Goal: Find contact information: Find contact information

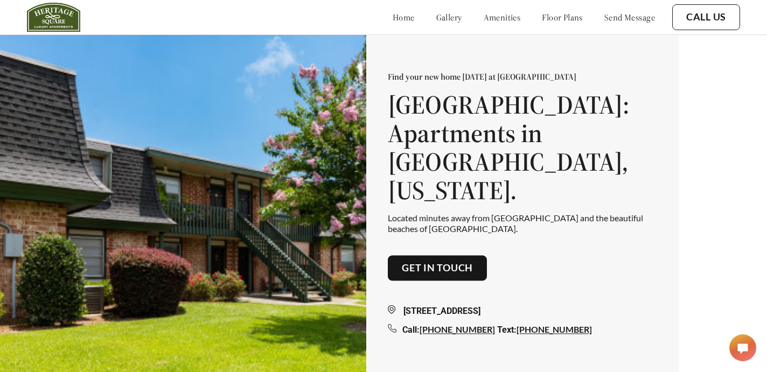
click at [177, 23] on div at bounding box center [116, 17] width 178 height 29
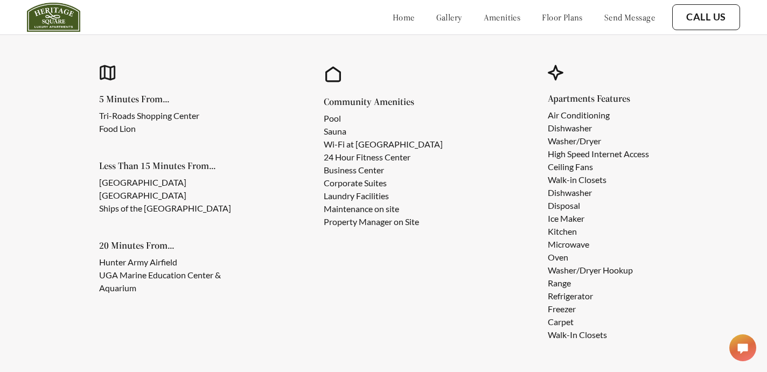
scroll to position [945, 0]
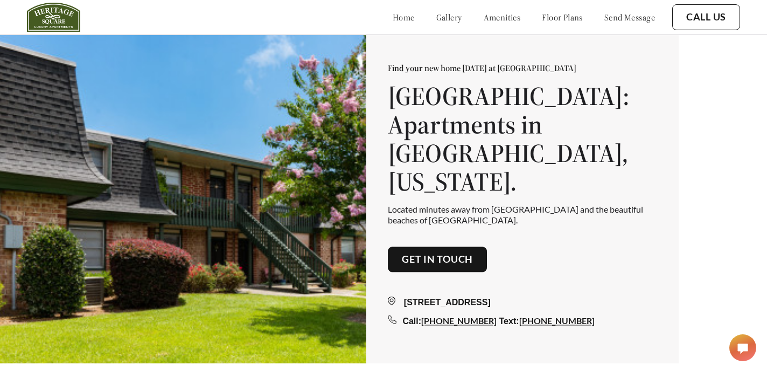
scroll to position [16, 0]
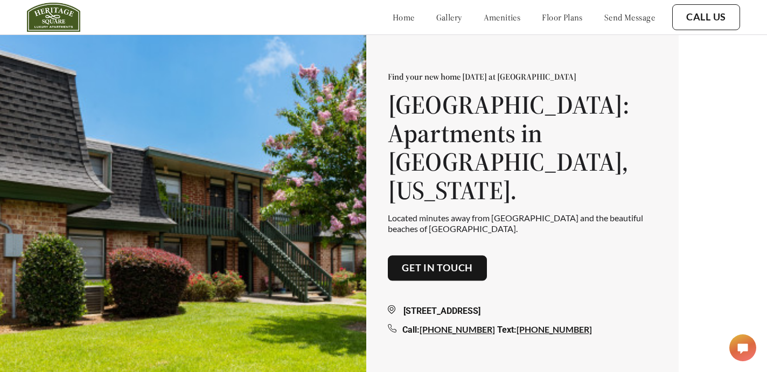
click at [468, 262] on link "Get in touch" at bounding box center [437, 268] width 71 height 12
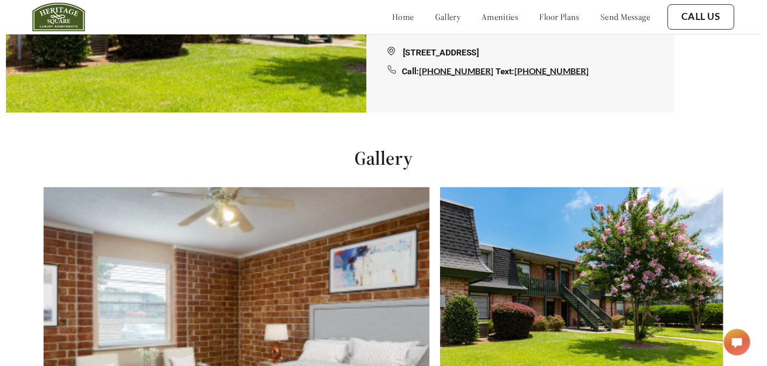
scroll to position [256, 0]
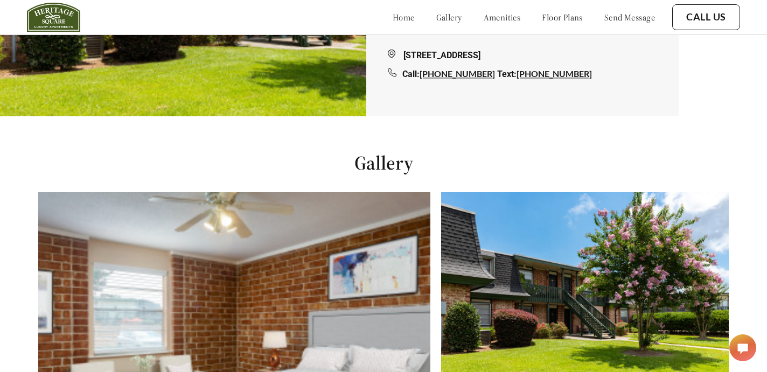
click at [740, 347] on polygon at bounding box center [743, 349] width 10 height 10
